Goal: Book appointment/travel/reservation

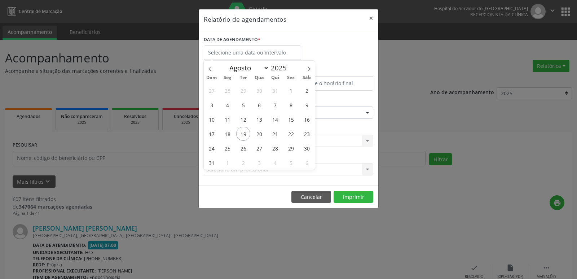
select select "7"
click at [275, 134] on span "21" at bounding box center [275, 134] width 14 height 14
type input "21/08/2025"
click at [275, 134] on span "21" at bounding box center [275, 134] width 14 height 14
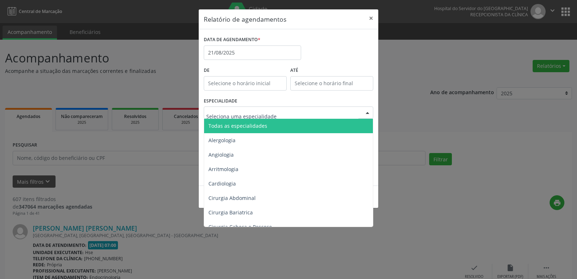
click at [247, 125] on span "Todas as especialidades" at bounding box center [237, 125] width 59 height 7
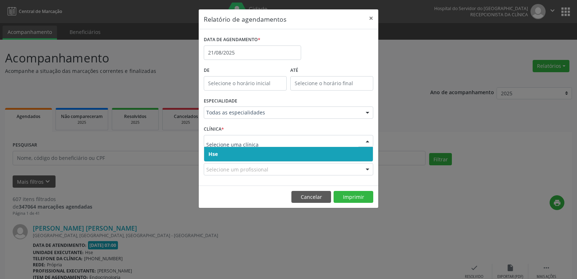
click at [235, 153] on span "Hse" at bounding box center [288, 154] width 169 height 14
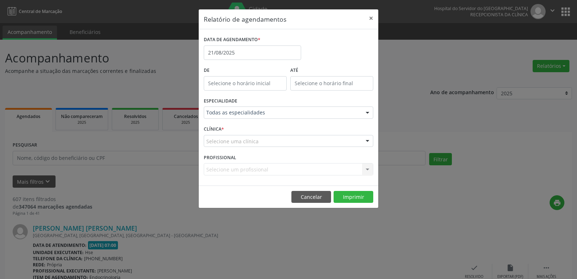
drag, startPoint x: 232, startPoint y: 139, endPoint x: 233, endPoint y: 144, distance: 4.8
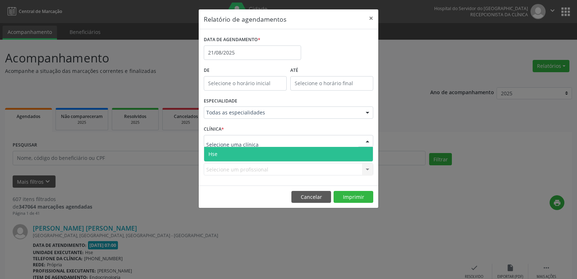
click at [234, 150] on span "Hse" at bounding box center [288, 154] width 169 height 14
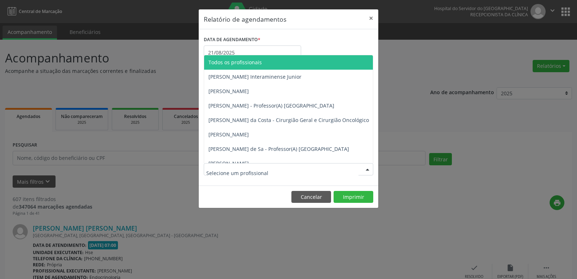
type input "S"
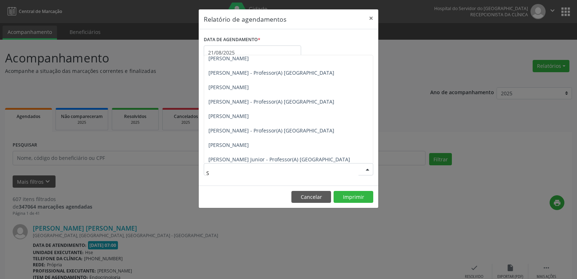
scroll to position [4544, 0]
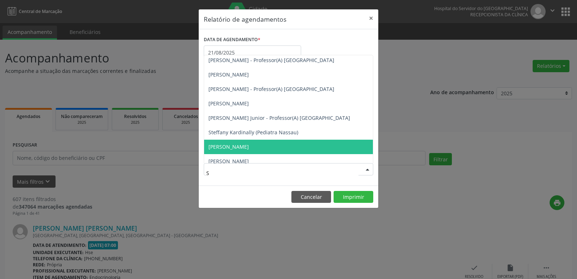
click at [249, 148] on span "[PERSON_NAME]" at bounding box center [228, 146] width 40 height 7
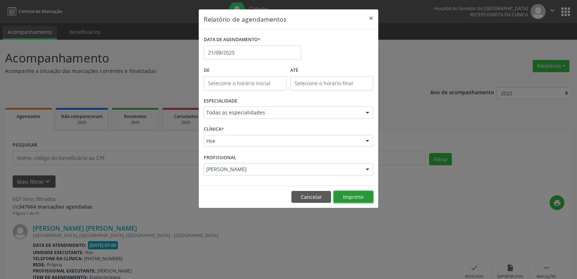
click at [350, 198] on button "Imprimir" at bounding box center [353, 197] width 40 height 12
click at [247, 54] on input "21/08/2025" at bounding box center [252, 52] width 97 height 14
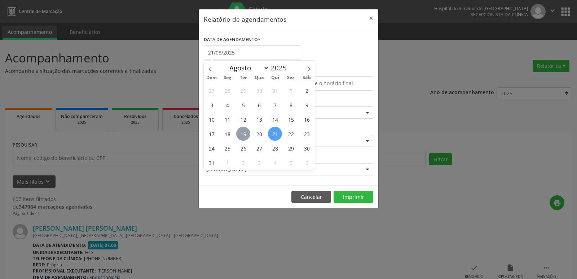
click at [241, 135] on span "19" at bounding box center [243, 134] width 14 height 14
type input "[DATE]"
click at [241, 135] on span "19" at bounding box center [243, 134] width 14 height 14
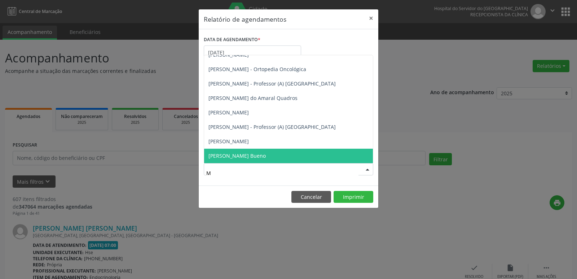
type input "MI"
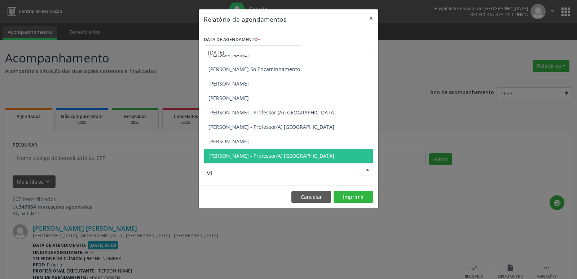
scroll to position [137, 0]
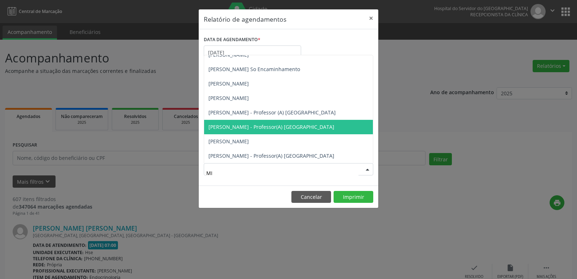
click at [252, 131] on span "[PERSON_NAME] - Professor(A) [GEOGRAPHIC_DATA]" at bounding box center [288, 127] width 169 height 14
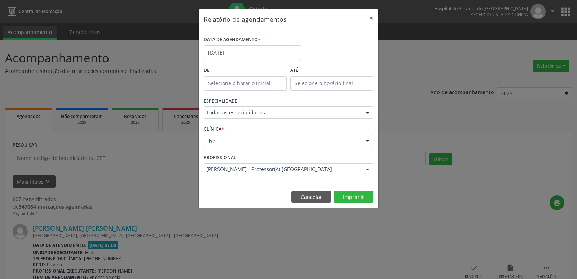
scroll to position [4544, 0]
click at [352, 199] on button "Imprimir" at bounding box center [353, 197] width 40 height 12
